Goal: Task Accomplishment & Management: Manage account settings

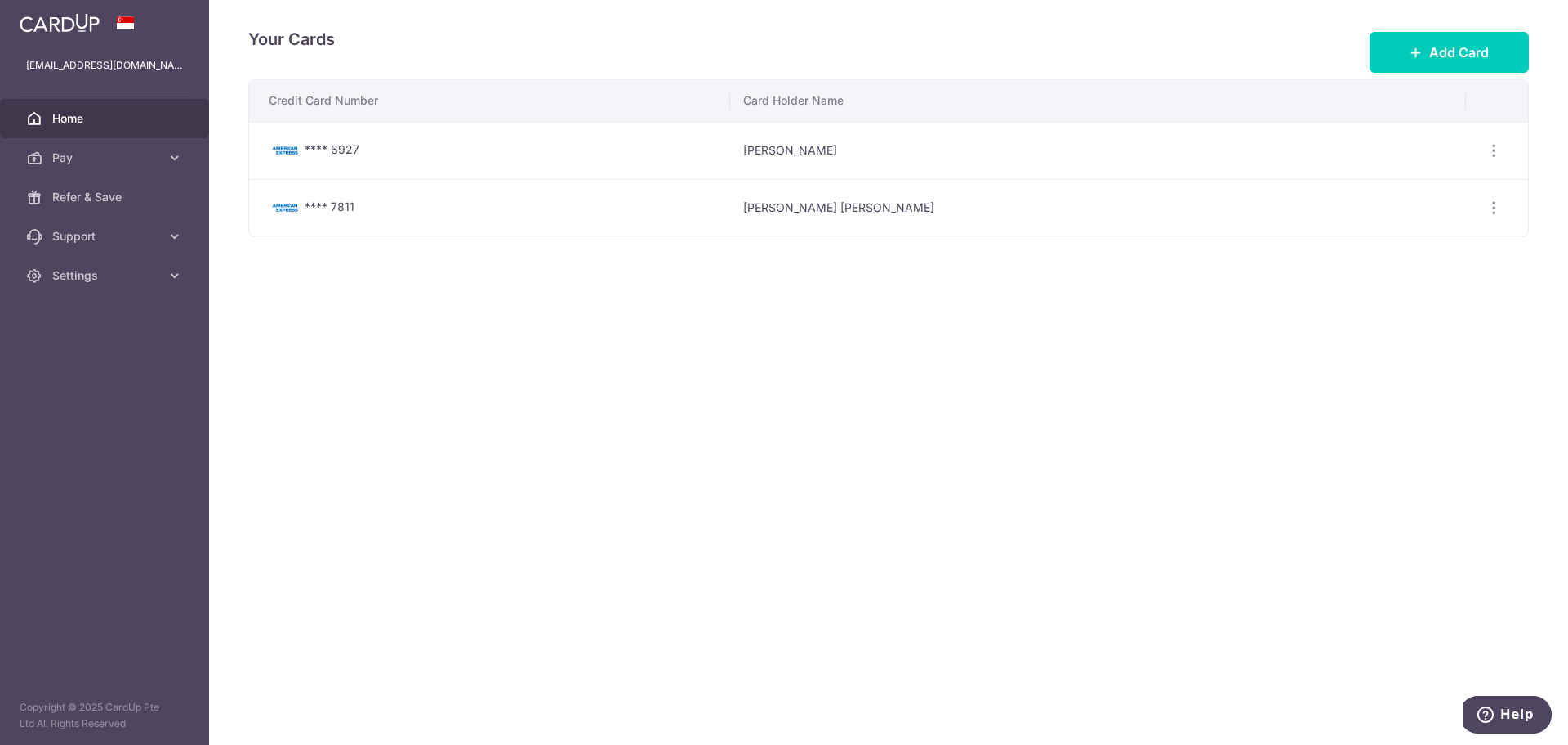
click at [87, 121] on span "Home" at bounding box center [106, 118] width 108 height 16
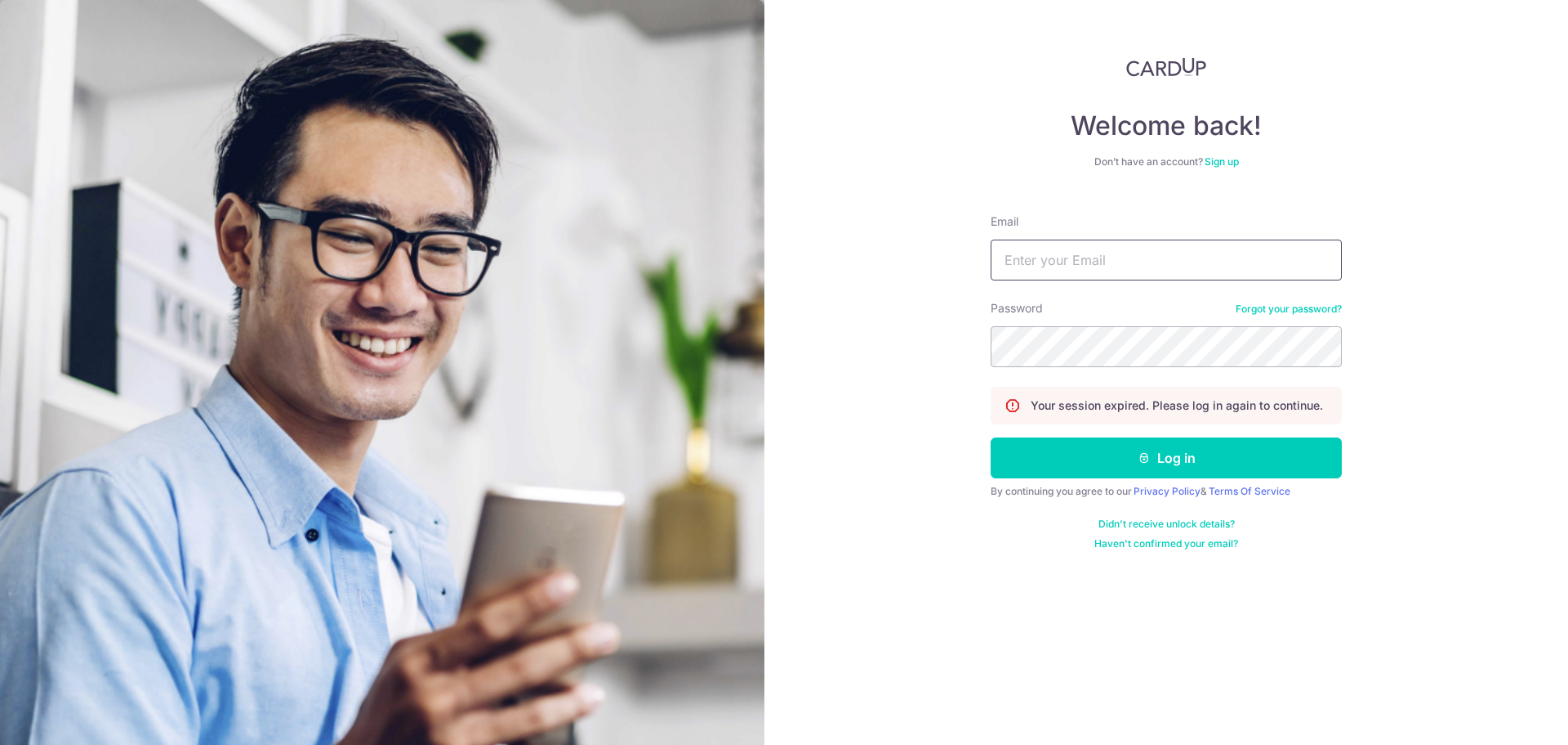
click at [1071, 260] on input "Email" at bounding box center [1167, 260] width 351 height 41
paste input "[EMAIL_ADDRESS][DOMAIN_NAME]"
type input "[EMAIL_ADDRESS][DOMAIN_NAME]"
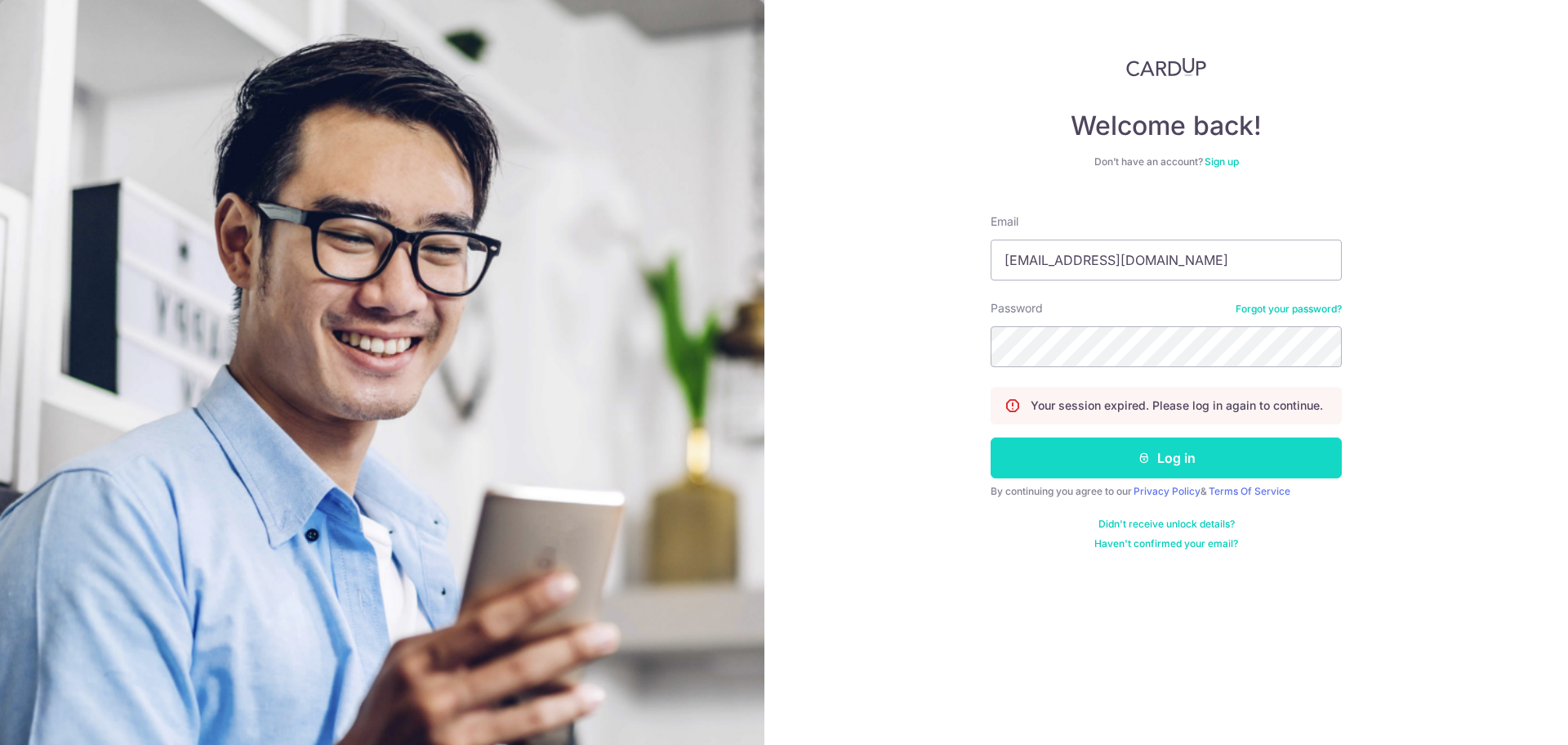
click at [1016, 459] on button "Log in" at bounding box center [1167, 457] width 351 height 41
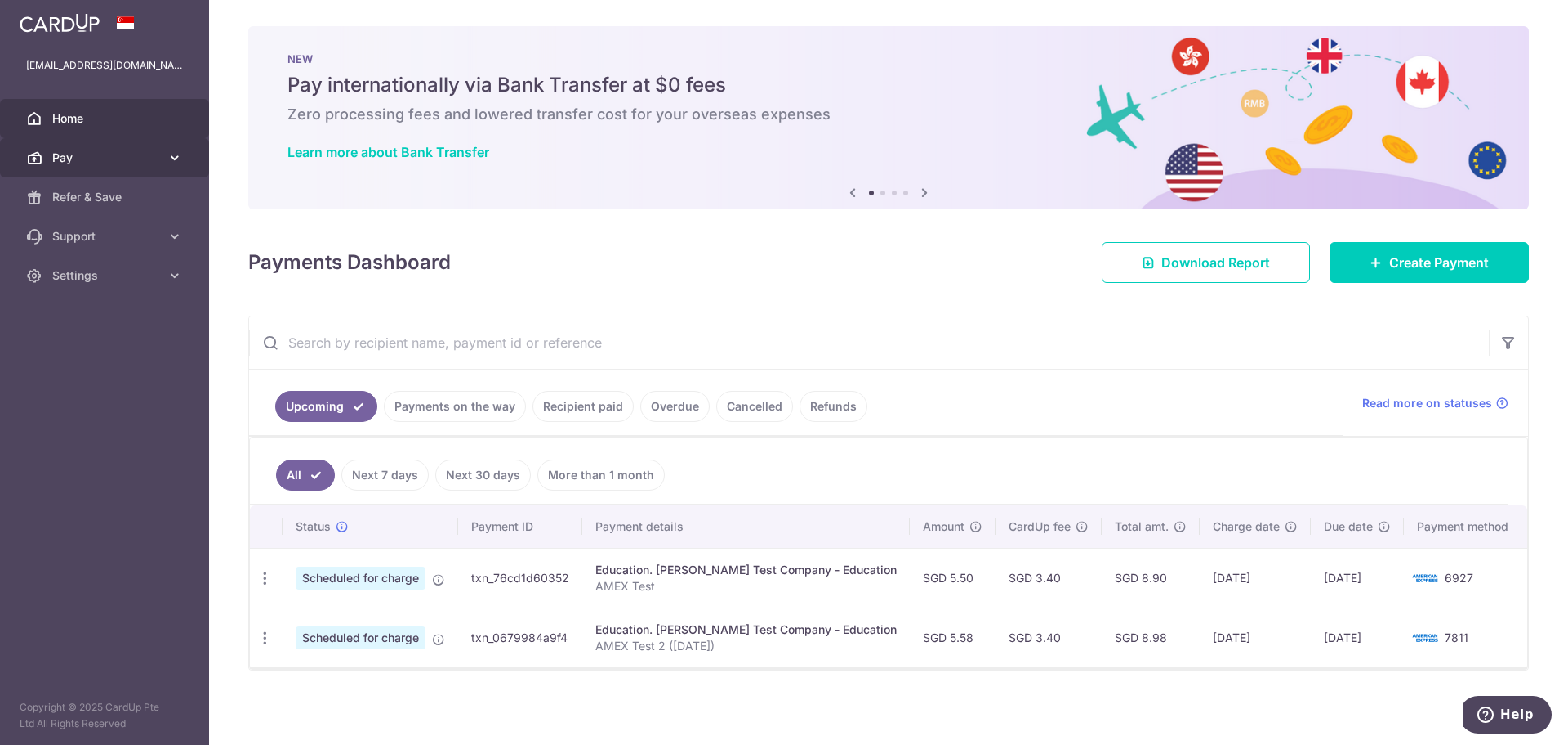
click at [136, 158] on span "Pay" at bounding box center [106, 157] width 108 height 16
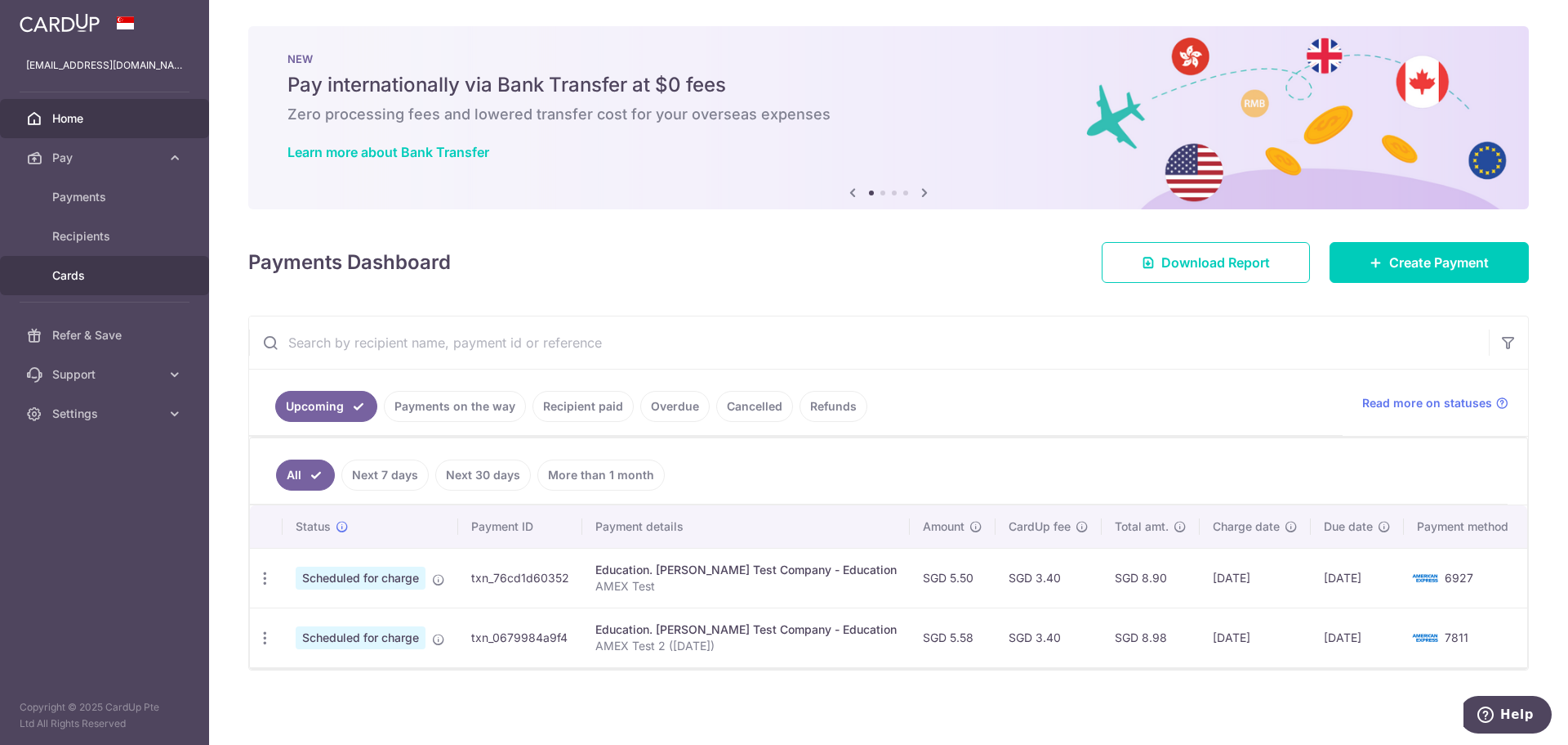
click at [101, 272] on span "Cards" at bounding box center [106, 275] width 108 height 16
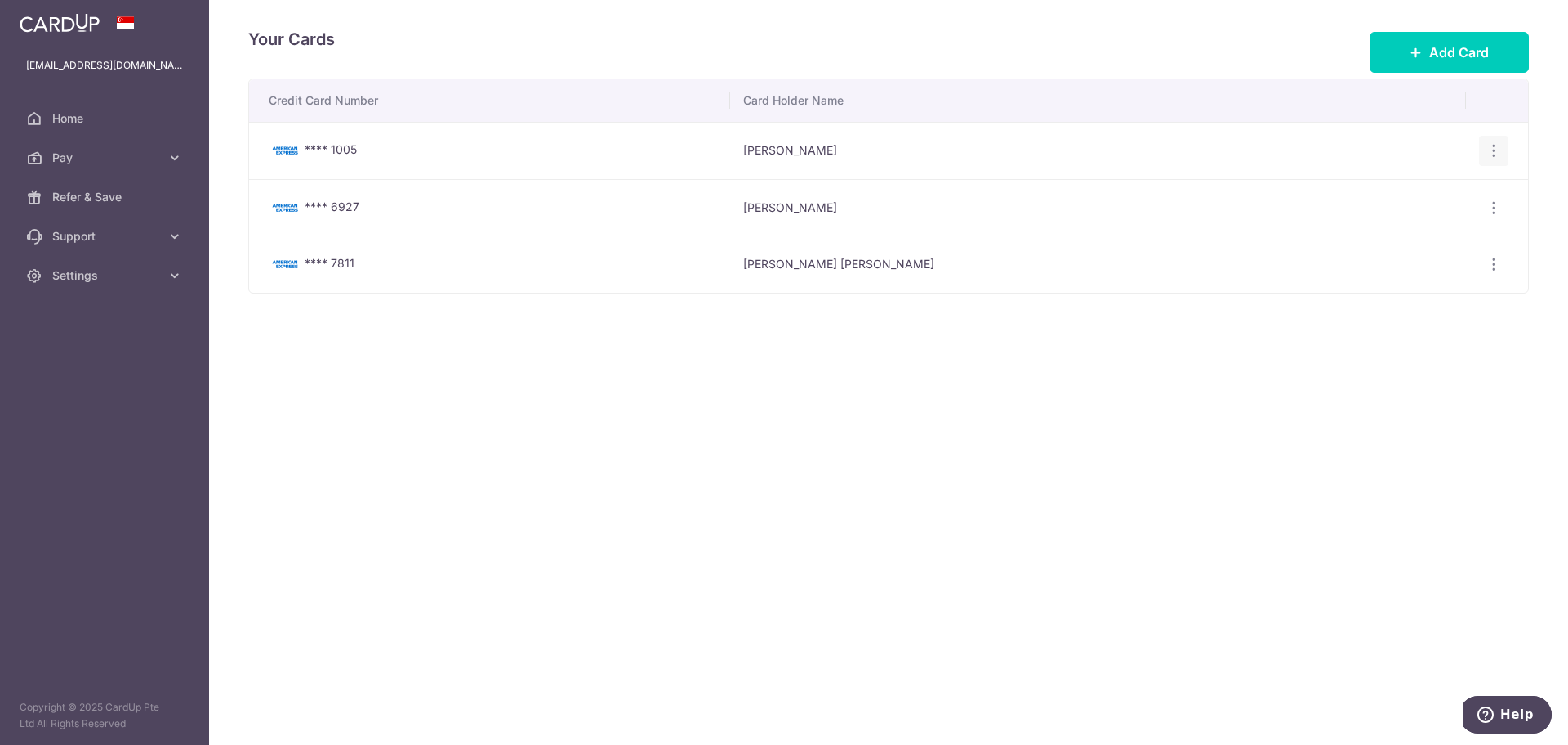
click at [1490, 156] on icon "button" at bounding box center [1493, 150] width 17 height 17
click at [1422, 234] on span "Delete" at bounding box center [1438, 235] width 111 height 20
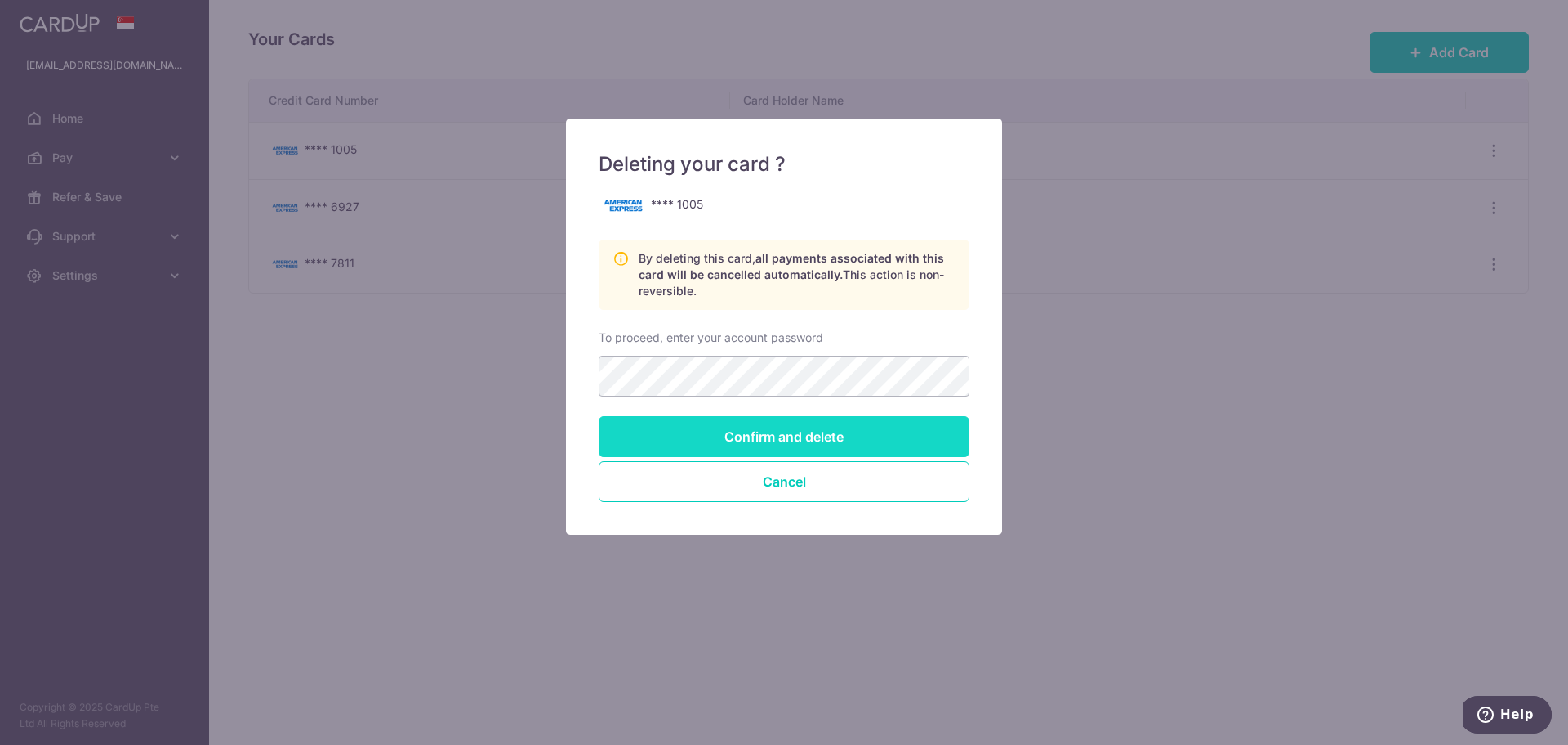
click at [653, 432] on input "Confirm and delete" at bounding box center [784, 437] width 371 height 41
